Goal: Obtain resource: Download file/media

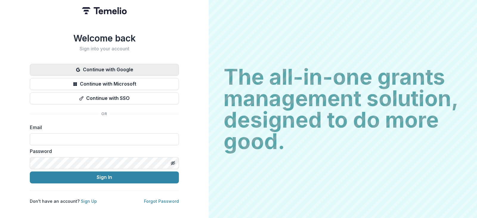
click at [124, 67] on button "Continue with Google" at bounding box center [104, 70] width 149 height 12
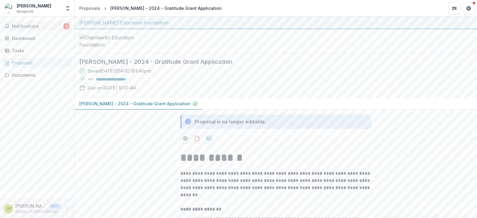
click at [26, 24] on span "Notifications" at bounding box center [38, 26] width 52 height 5
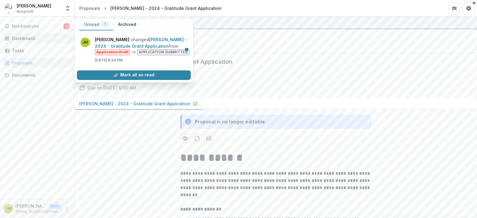
click at [25, 37] on div "Dashboard" at bounding box center [39, 38] width 55 height 6
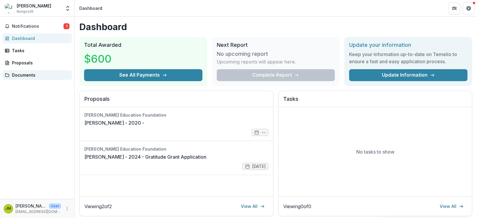
click at [22, 76] on div "Documents" at bounding box center [39, 75] width 55 height 6
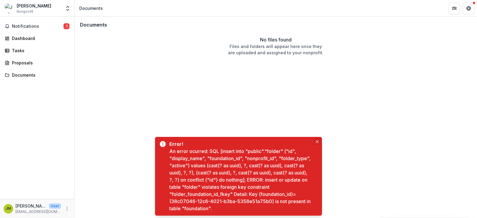
click at [317, 140] on button "Close" at bounding box center [317, 141] width 7 height 7
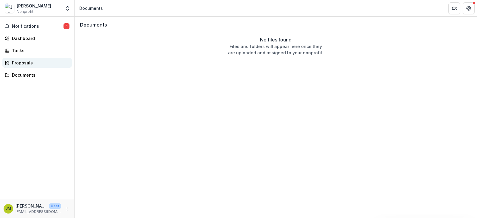
click at [26, 65] on div "Proposals" at bounding box center [39, 63] width 55 height 6
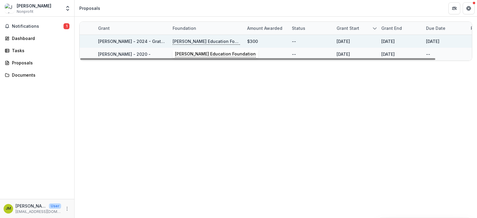
click at [213, 41] on p "[PERSON_NAME] Education Foundation" at bounding box center [206, 41] width 67 height 7
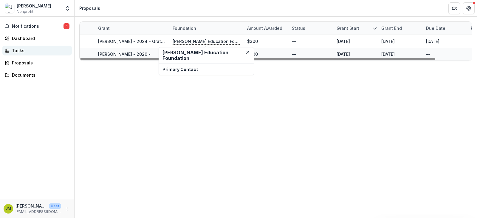
click at [22, 51] on div "Tasks" at bounding box center [39, 50] width 55 height 6
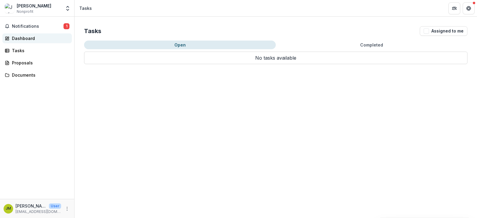
click at [26, 39] on div "Dashboard" at bounding box center [39, 38] width 55 height 6
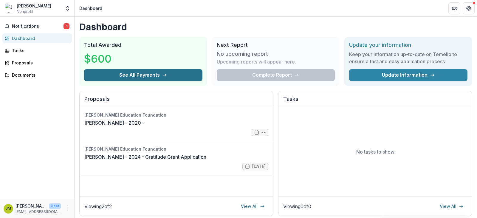
click at [161, 76] on button "See All Payments" at bounding box center [143, 75] width 118 height 12
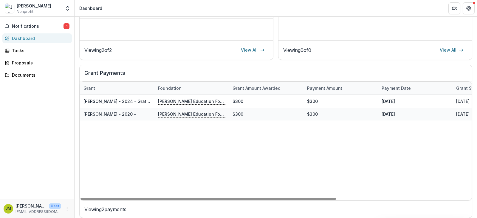
drag, startPoint x: 316, startPoint y: 198, endPoint x: 0, endPoint y: 101, distance: 330.2
click at [81, 198] on div at bounding box center [209, 199] width 256 height 2
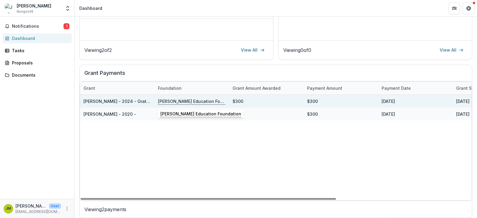
click at [196, 99] on p "[PERSON_NAME] Education Foundation" at bounding box center [191, 101] width 67 height 7
click at [197, 102] on p "[PERSON_NAME] Education Foundation" at bounding box center [191, 101] width 67 height 7
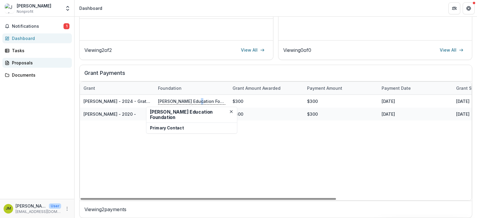
click at [21, 62] on div "Proposals" at bounding box center [39, 63] width 55 height 6
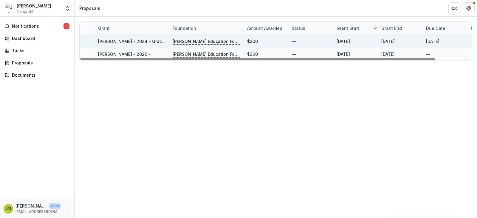
click at [225, 43] on p "[PERSON_NAME] Education Foundation" at bounding box center [206, 41] width 67 height 7
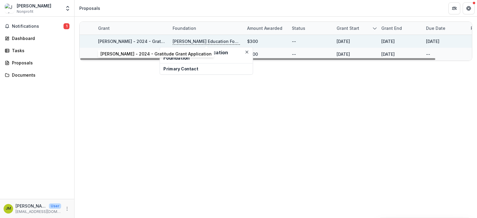
click at [127, 41] on link "[PERSON_NAME] - 2024 - Gratitude Grant Application" at bounding box center [153, 41] width 111 height 5
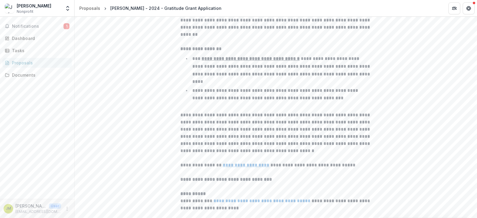
scroll to position [92, 0]
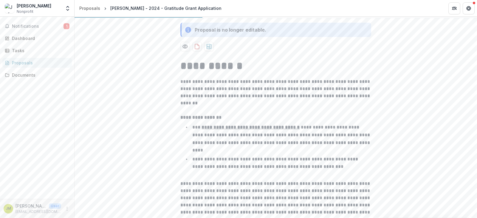
click at [157, 15] on p "[PERSON_NAME] - 2024 - Gratitude Grant Application" at bounding box center [134, 12] width 111 height 6
click at [184, 50] on icon "Preview a61f0af6-01c8-4afe-8216-eaf95d2b2708-0.pdf" at bounding box center [185, 47] width 6 height 6
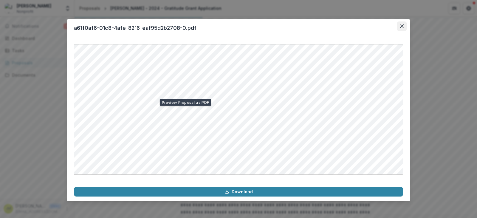
click at [401, 27] on icon "Close" at bounding box center [402, 26] width 4 height 4
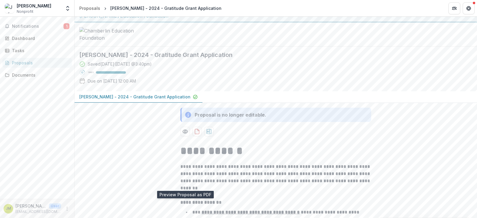
scroll to position [0, 0]
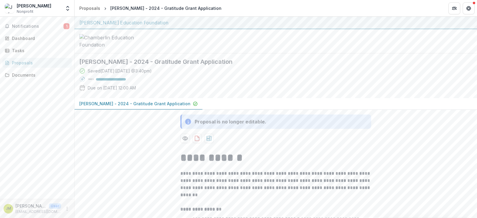
click at [43, 108] on div "Notifications 1 Dashboard Tasks Proposals Documents" at bounding box center [37, 108] width 74 height 182
click at [20, 48] on div "Tasks" at bounding box center [39, 50] width 55 height 6
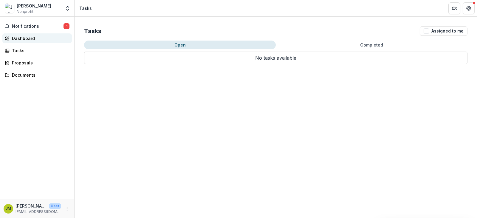
click at [24, 38] on div "Dashboard" at bounding box center [39, 38] width 55 height 6
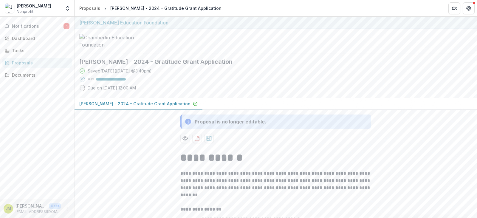
click at [167, 107] on p "[PERSON_NAME] - 2024 - Gratitude Grant Application" at bounding box center [134, 104] width 111 height 6
click at [165, 107] on p "[PERSON_NAME] - 2024 - Gratitude Grant Application" at bounding box center [134, 104] width 111 height 6
click at [196, 141] on icon "download-proposal" at bounding box center [197, 138] width 6 height 6
click at [181, 143] on button "Preview a61f0af6-01c8-4afe-8216-eaf95d2b2708-0.pdf" at bounding box center [186, 139] width 10 height 10
